Goal: Task Accomplishment & Management: Manage account settings

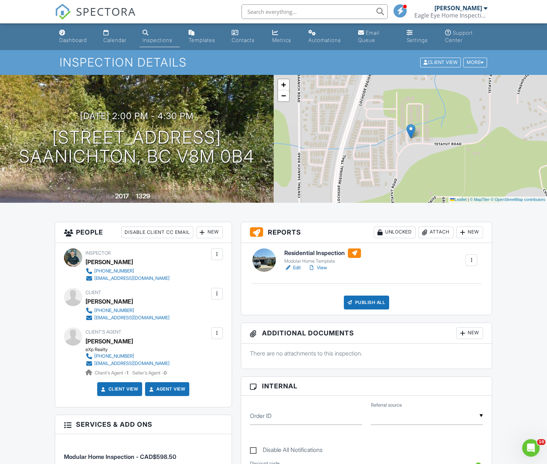
click at [325, 270] on link "View" at bounding box center [317, 267] width 19 height 7
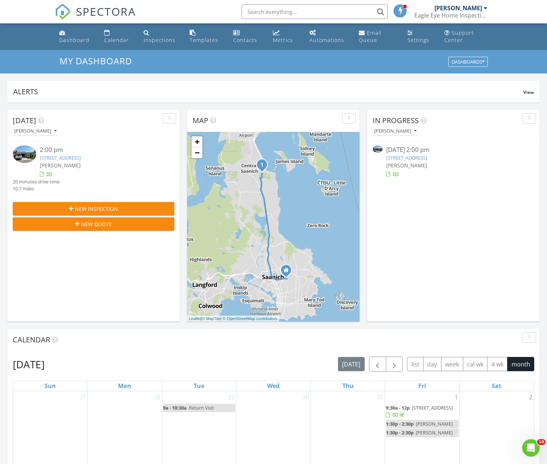
click at [427, 157] on link "[STREET_ADDRESS]" at bounding box center [407, 158] width 41 height 7
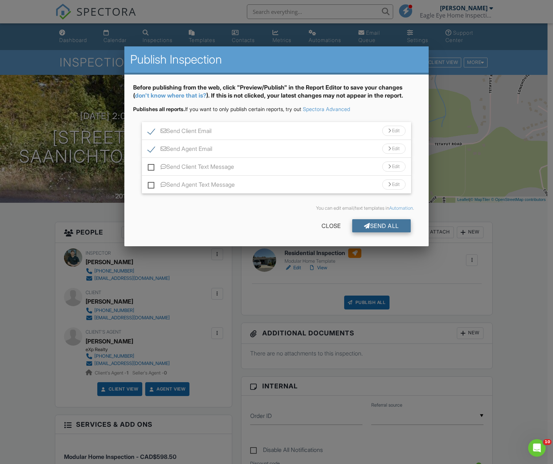
click at [387, 222] on div "Send All" at bounding box center [381, 225] width 59 height 13
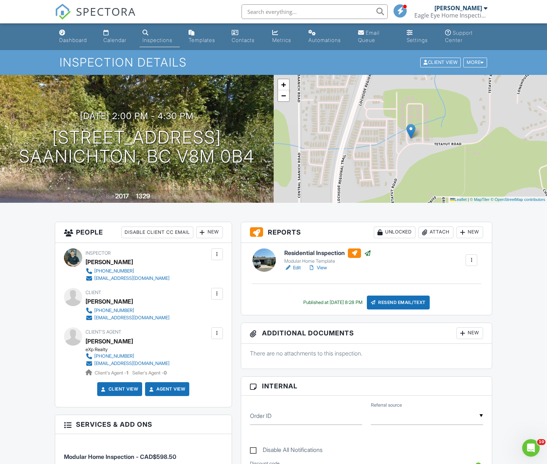
drag, startPoint x: 184, startPoint y: 325, endPoint x: 238, endPoint y: 391, distance: 84.7
